Goal: Communication & Community: Answer question/provide support

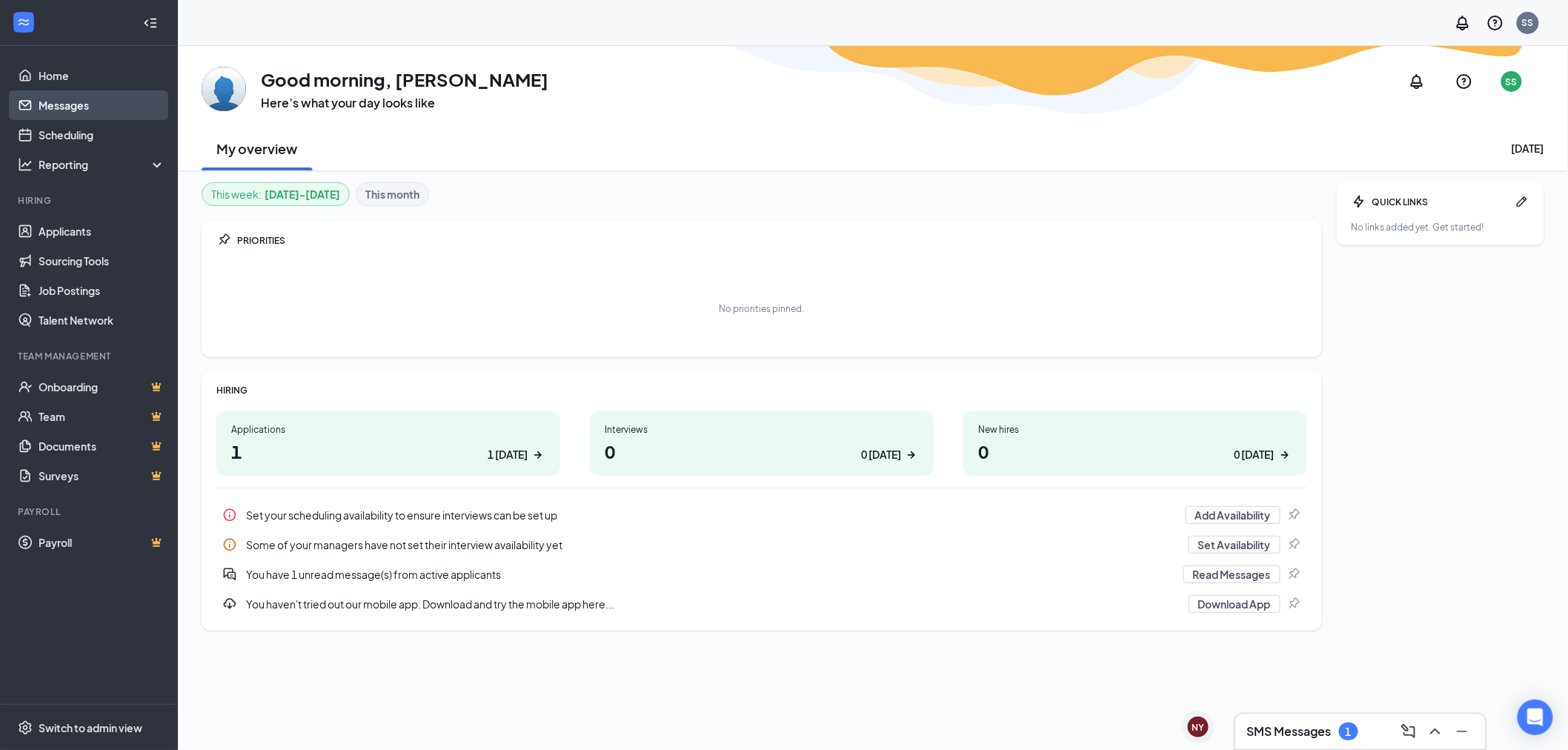
click at [108, 106] on link "Messages" at bounding box center [101, 105] width 126 height 29
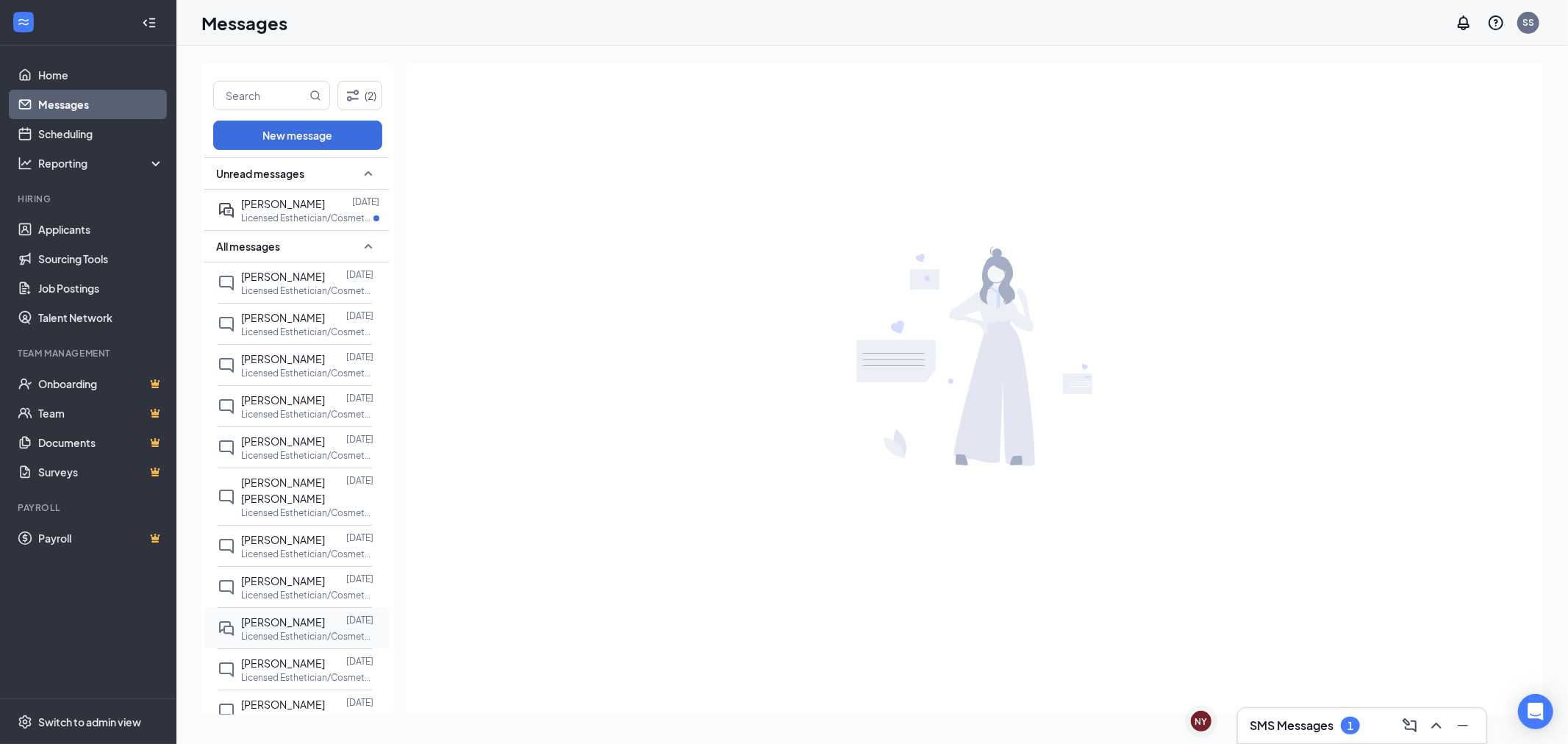
click at [300, 615] on span "[PERSON_NAME]" at bounding box center [283, 622] width 84 height 13
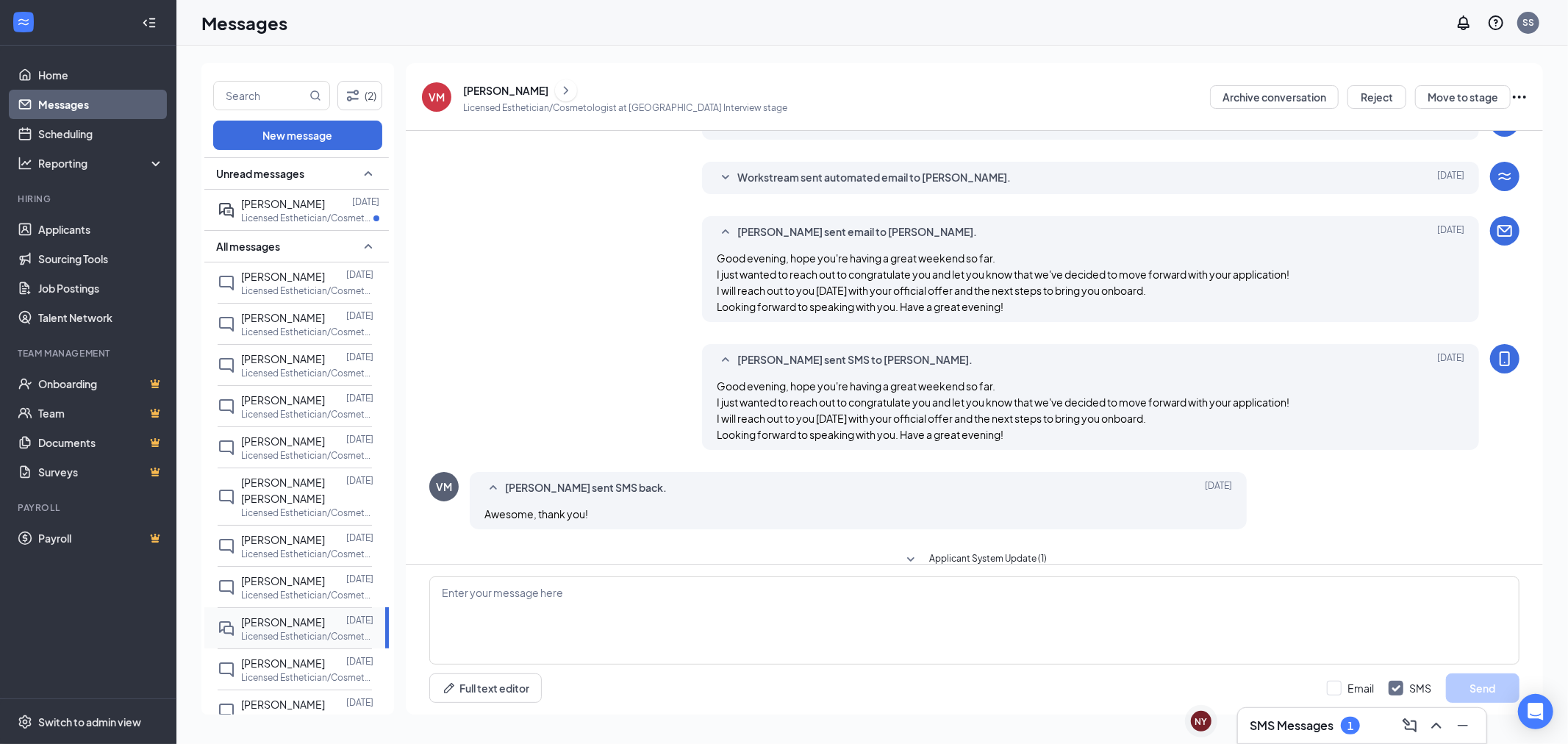
scroll to position [347, 0]
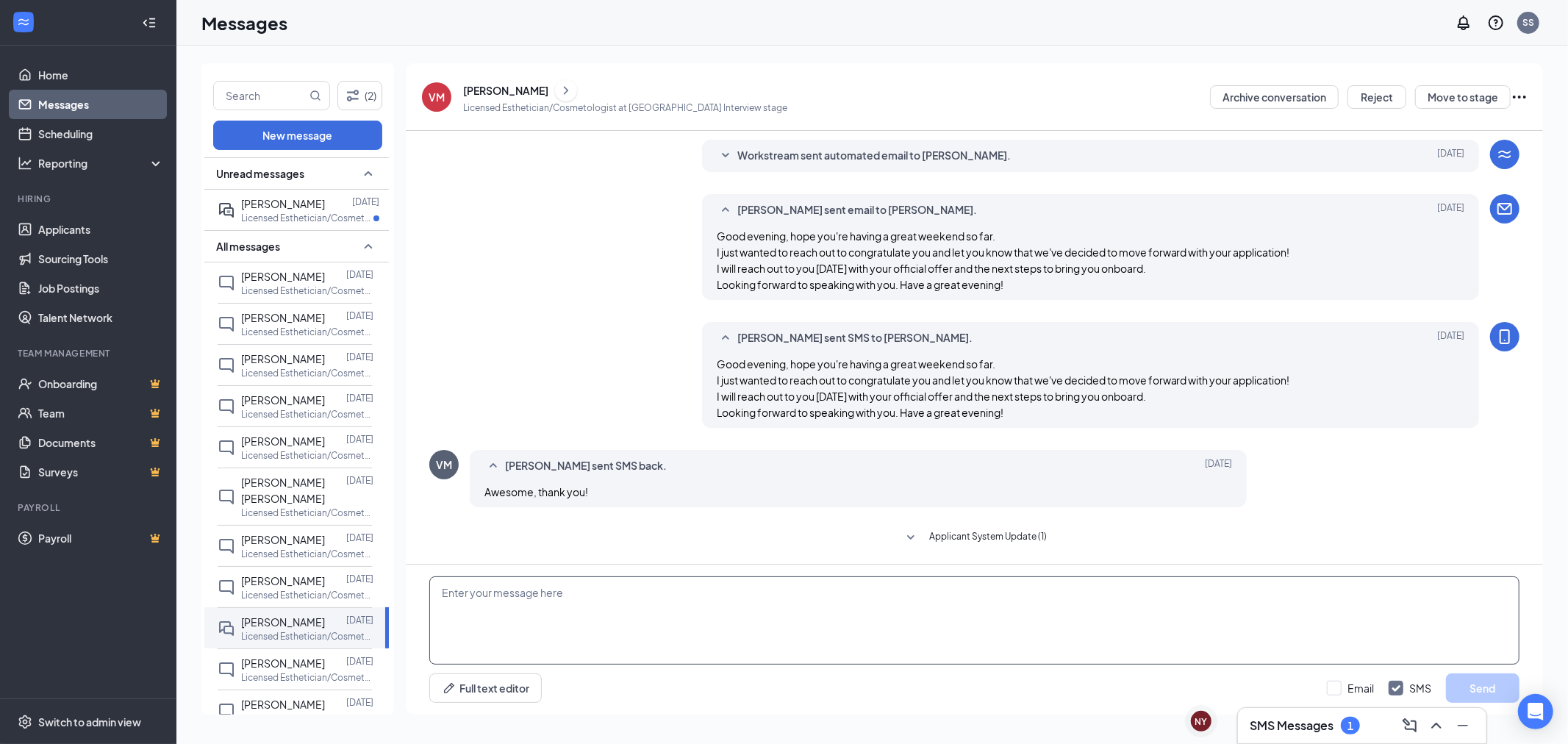
click at [492, 612] on textarea at bounding box center [974, 620] width 1090 height 88
click at [512, 609] on textarea "Good morning [PERSON_NAME]. Hope all is well, I just heard back from the field …" at bounding box center [974, 620] width 1090 height 88
click at [987, 611] on textarea "Good morning [PERSON_NAME]. Hope all is well! I just heard back from the field …" at bounding box center [974, 620] width 1090 height 88
drag, startPoint x: 986, startPoint y: 607, endPoint x: 522, endPoint y: 621, distance: 464.2
click at [522, 621] on textarea "Good morning [PERSON_NAME]. Hope all is well! I just heard back from the field …" at bounding box center [974, 620] width 1090 height 88
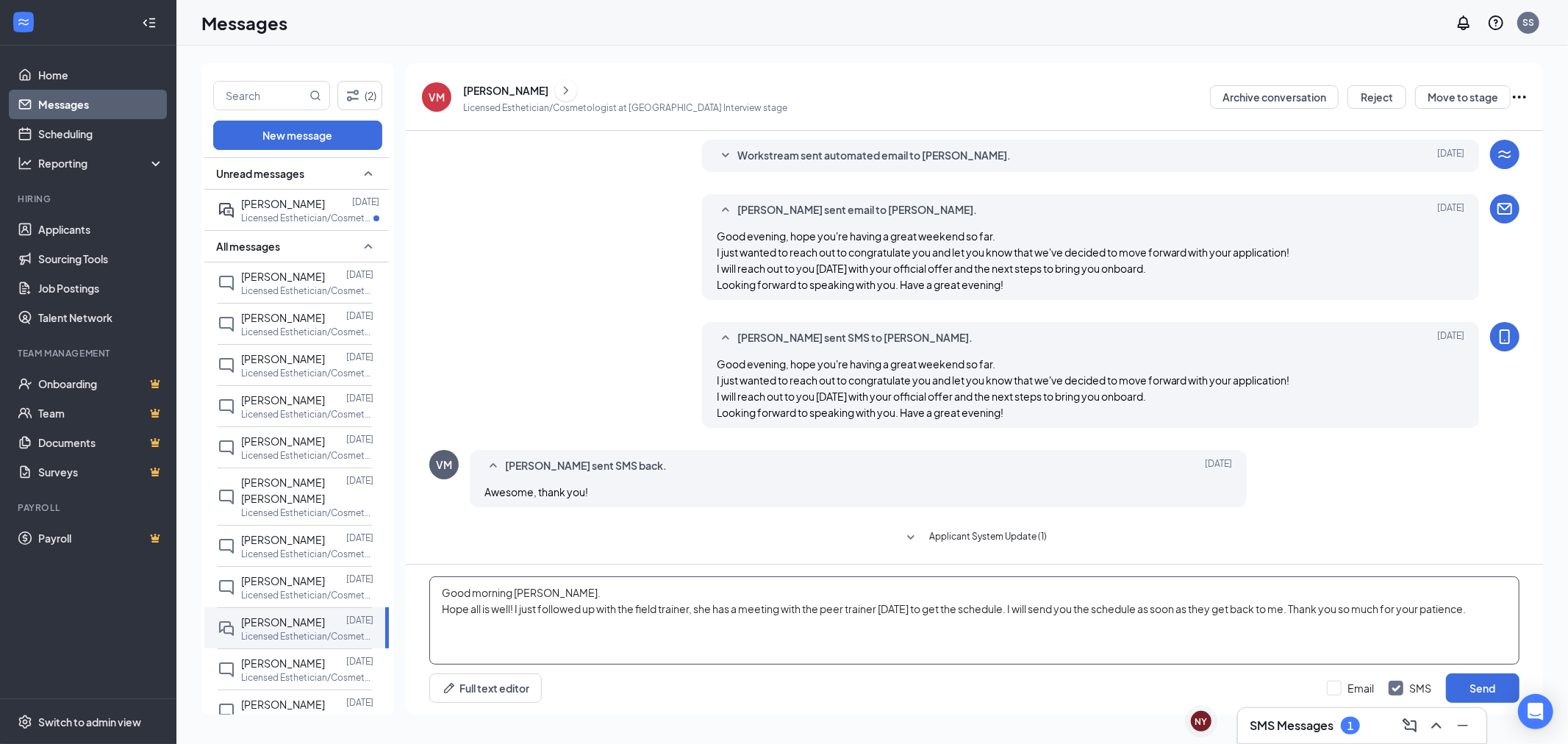
drag, startPoint x: 1144, startPoint y: 607, endPoint x: 1062, endPoint y: 607, distance: 82.0
click at [1062, 607] on textarea "Good morning [PERSON_NAME]. Hope all is well! I just followed up with the field…" at bounding box center [974, 620] width 1090 height 88
type textarea "Good morning [PERSON_NAME]. Hope all is well! I just followed up with the field…"
click at [1481, 687] on button "Send" at bounding box center [1482, 688] width 74 height 29
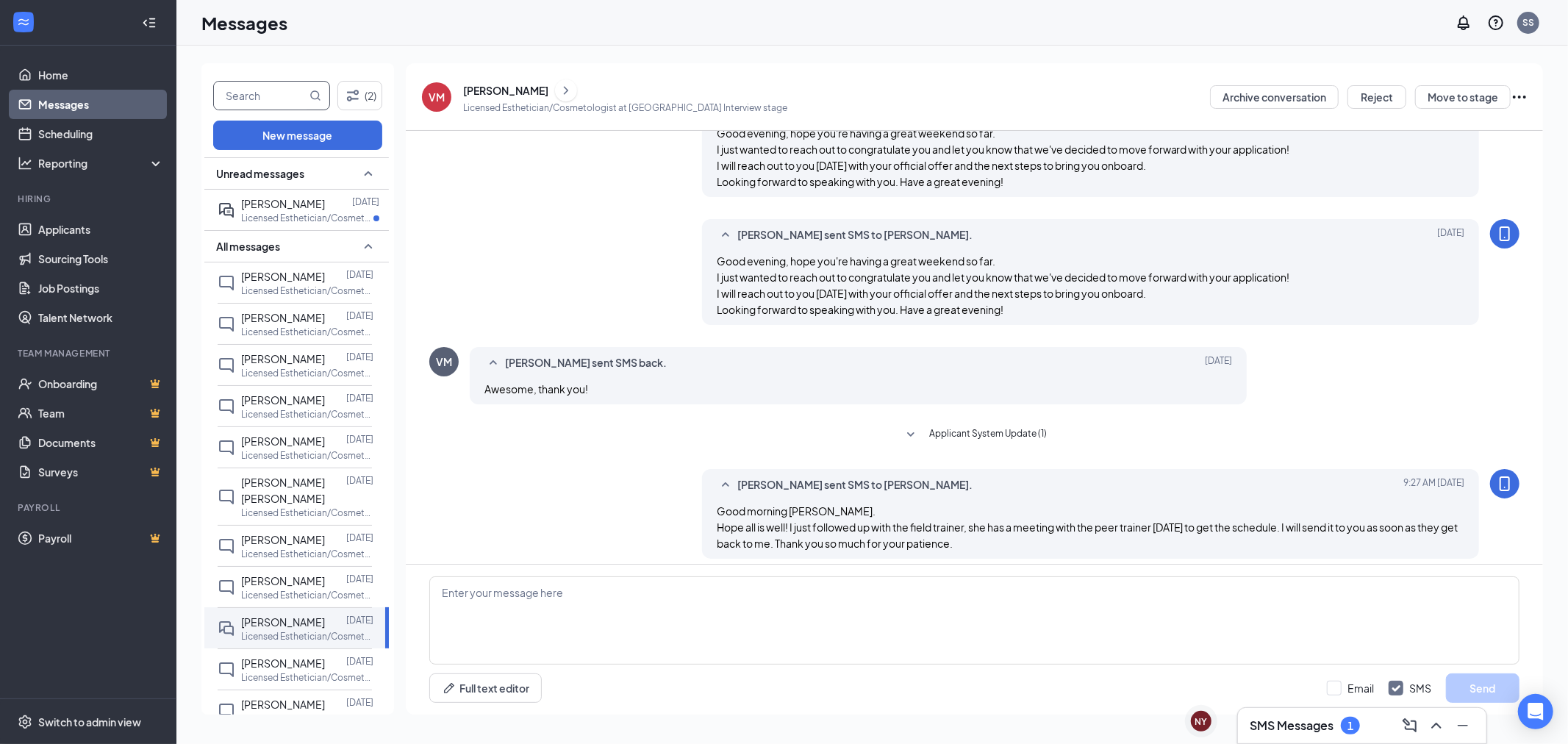
scroll to position [459, 0]
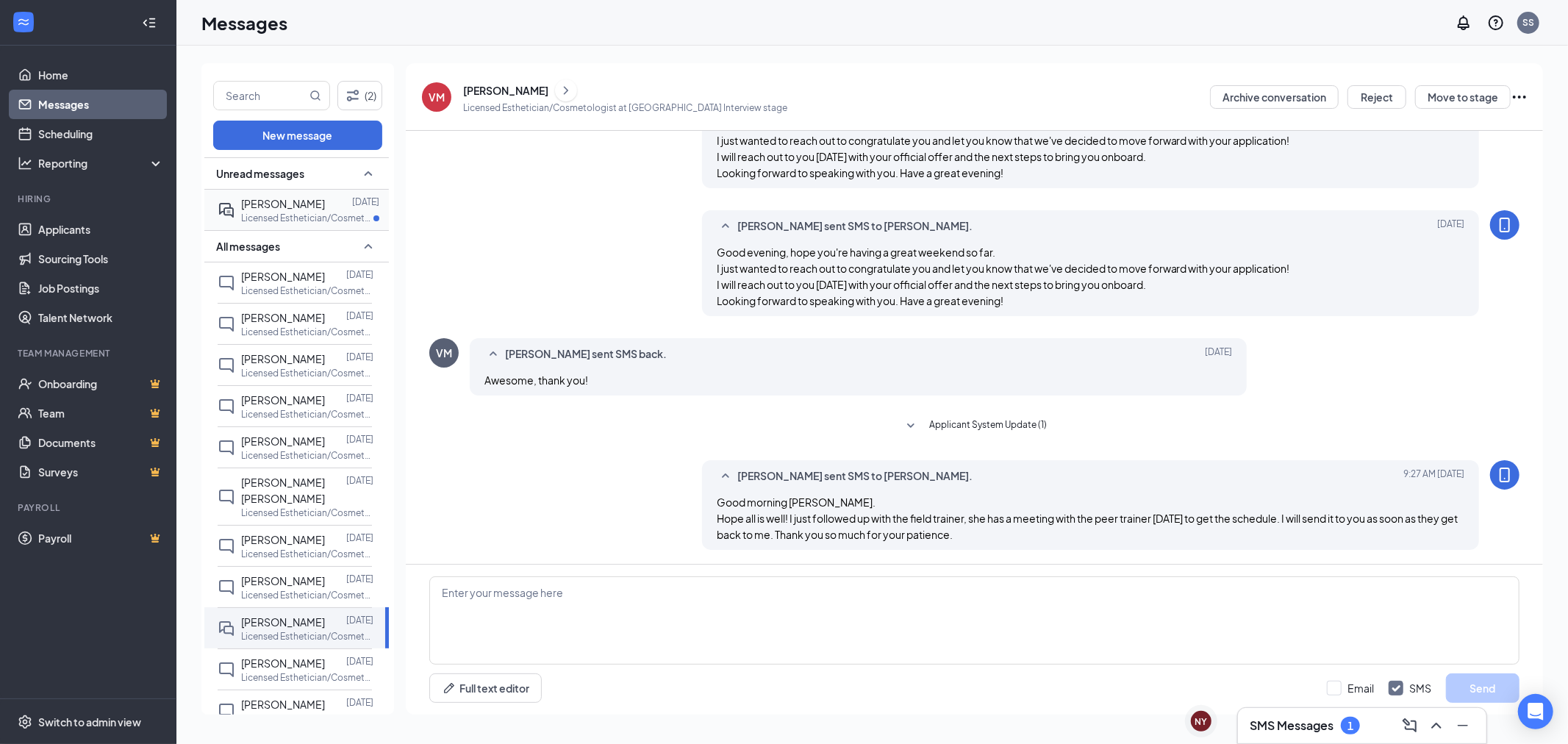
click at [261, 197] on span "[PERSON_NAME]" at bounding box center [283, 204] width 84 height 13
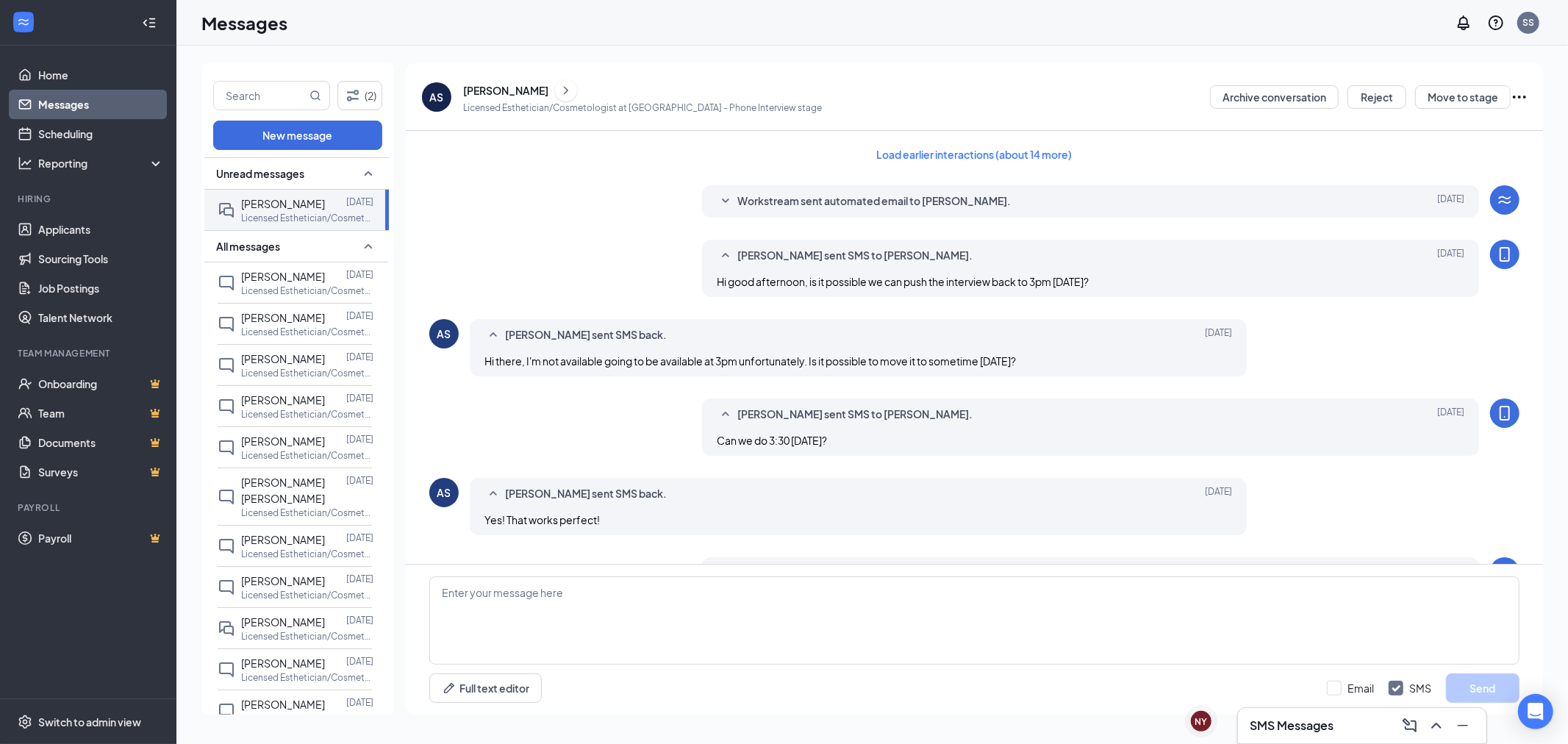
click at [509, 85] on div "[PERSON_NAME]" at bounding box center [505, 91] width 85 height 15
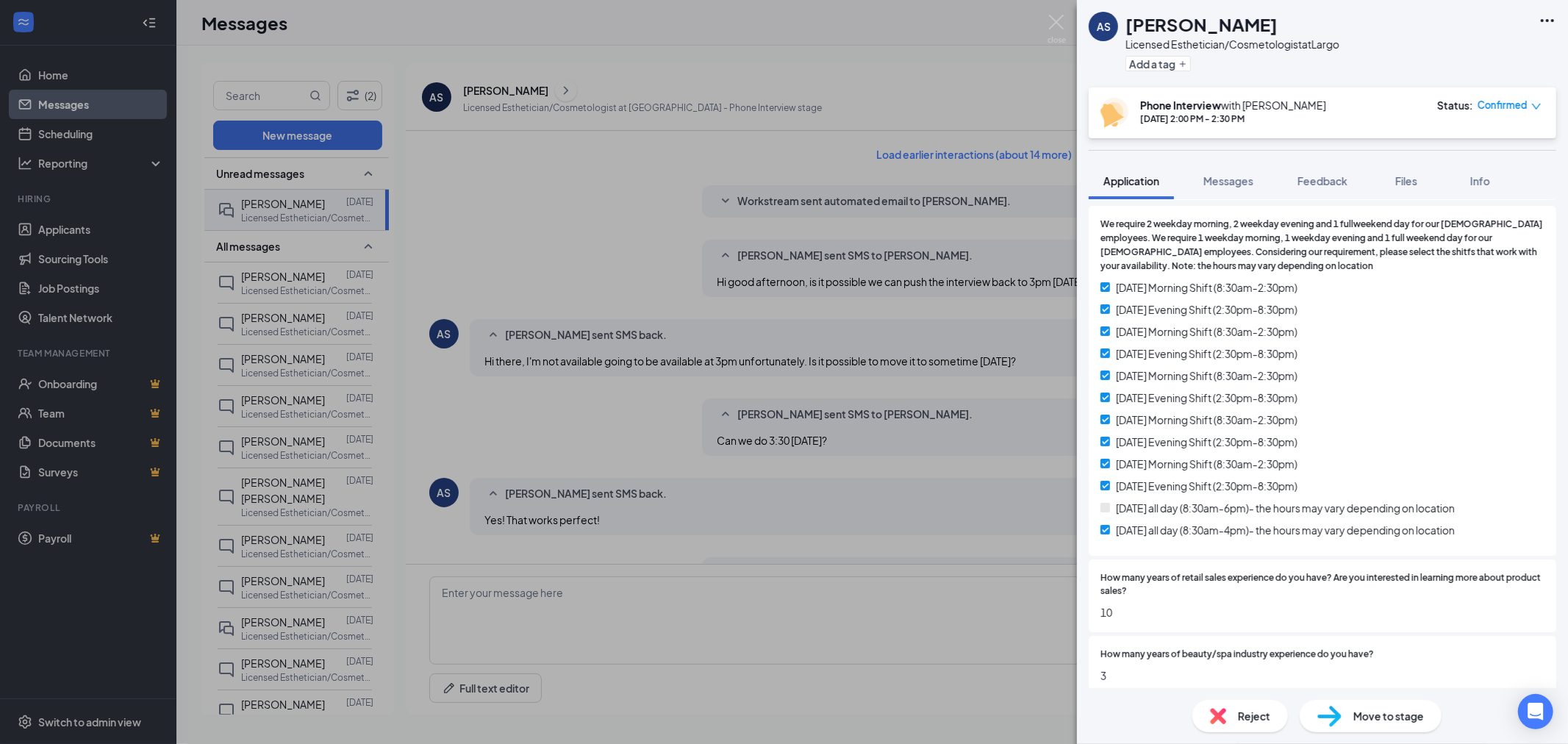
scroll to position [327, 0]
